Goal: Task Accomplishment & Management: Use online tool/utility

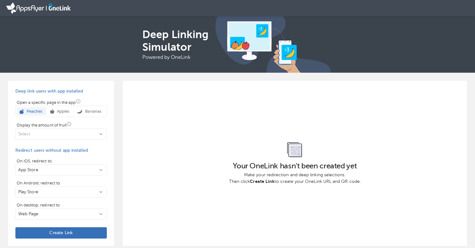
scroll to position [6, 0]
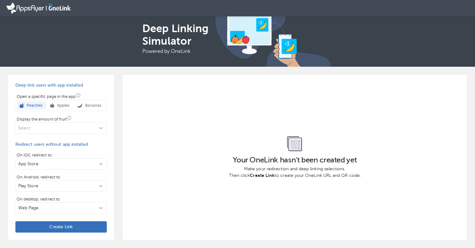
click at [62, 107] on p "Apples" at bounding box center [61, 105] width 15 height 6
click at [91, 125] on p "Select" at bounding box center [57, 128] width 78 height 6
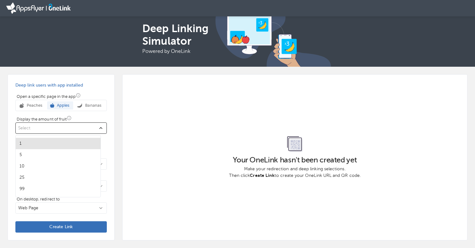
click at [91, 125] on div at bounding box center [237, 124] width 475 height 248
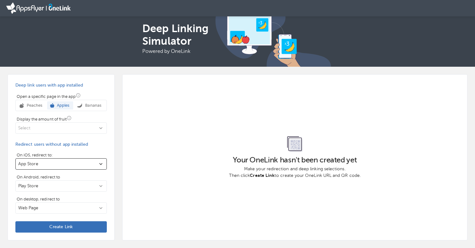
click at [84, 163] on p "App Store" at bounding box center [57, 164] width 78 height 6
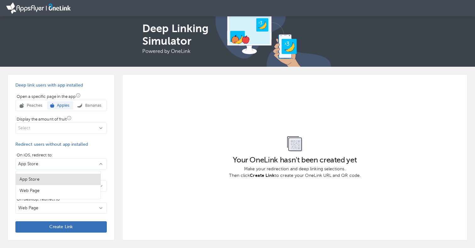
click at [92, 163] on div at bounding box center [237, 124] width 475 height 248
click at [92, 182] on button "Play Store" at bounding box center [60, 185] width 91 height 11
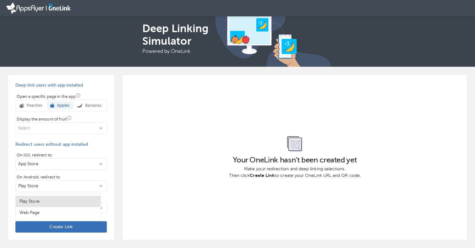
click at [94, 184] on div at bounding box center [237, 124] width 475 height 248
click at [91, 205] on p "Web Page" at bounding box center [57, 208] width 78 height 6
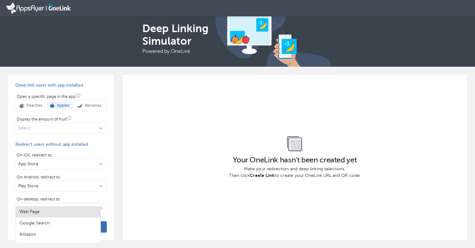
click at [144, 198] on div at bounding box center [237, 124] width 475 height 248
